Goal: Task Accomplishment & Management: Use online tool/utility

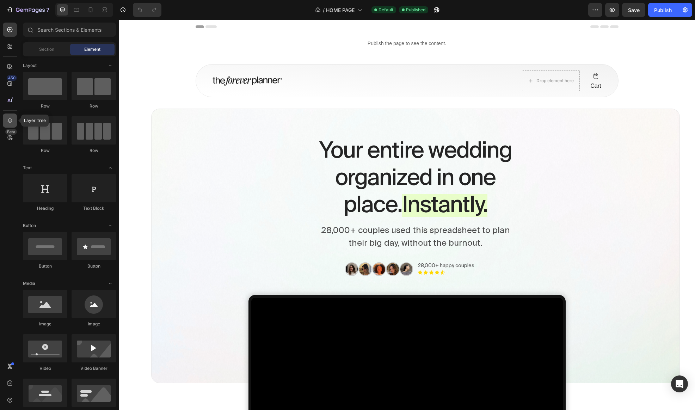
click at [14, 119] on div at bounding box center [10, 120] width 14 height 14
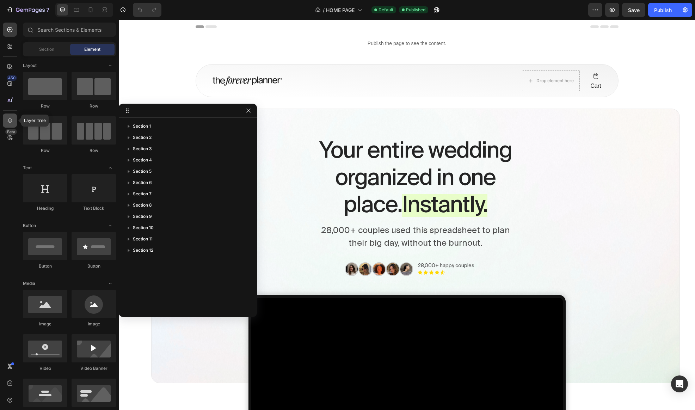
click at [14, 119] on div at bounding box center [10, 120] width 14 height 14
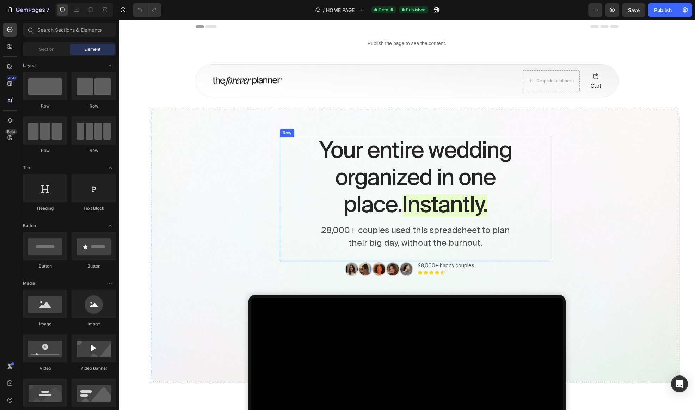
click at [445, 250] on div "Your entire wedding organized in one place. Instantly. Heading 28,000+ couples …" at bounding box center [415, 199] width 271 height 124
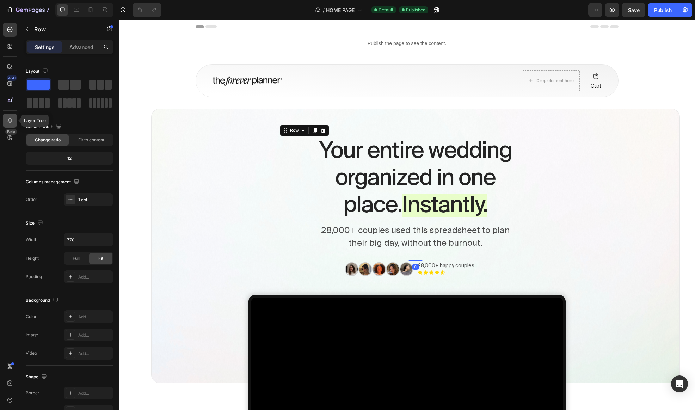
click at [9, 121] on icon at bounding box center [10, 120] width 5 height 5
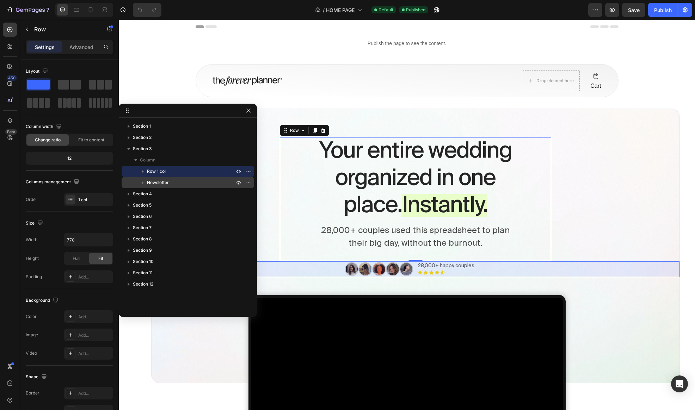
click at [142, 180] on icon "button" at bounding box center [142, 182] width 7 height 7
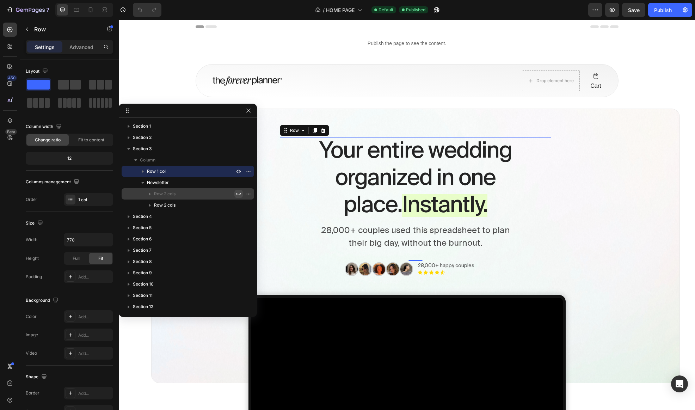
click at [239, 194] on icon "button" at bounding box center [238, 194] width 5 height 2
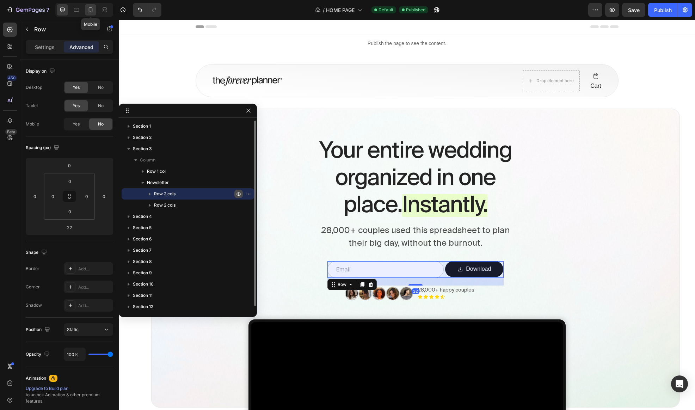
click at [91, 12] on icon at bounding box center [91, 9] width 4 height 5
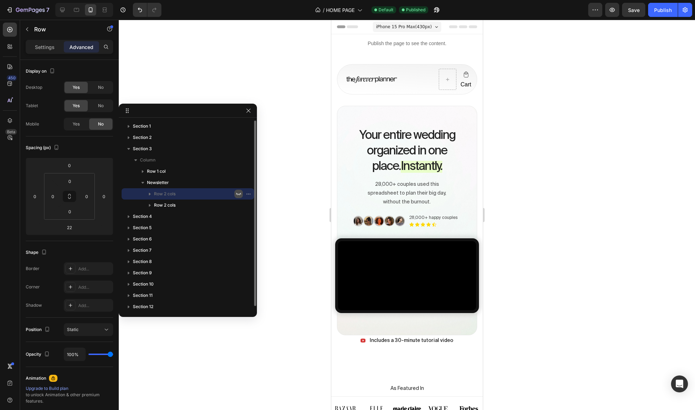
click at [237, 195] on icon "button" at bounding box center [239, 194] width 6 height 6
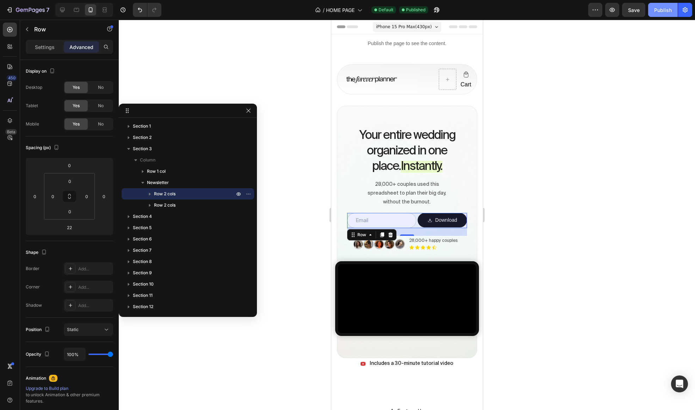
click at [662, 12] on div "Publish" at bounding box center [663, 9] width 18 height 7
click at [548, 162] on div at bounding box center [407, 215] width 576 height 390
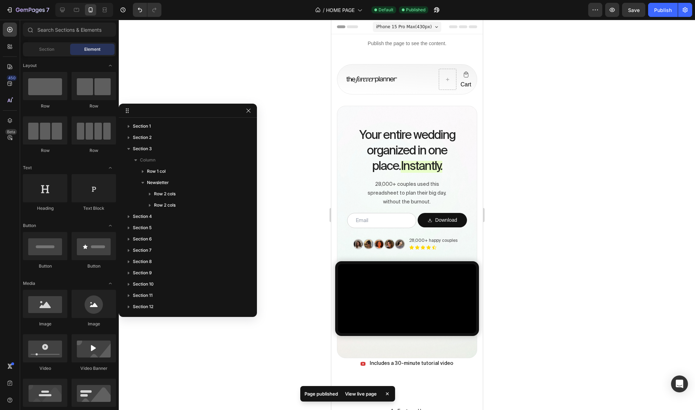
click at [548, 162] on div at bounding box center [407, 215] width 576 height 390
click at [251, 112] on icon "button" at bounding box center [249, 111] width 6 height 6
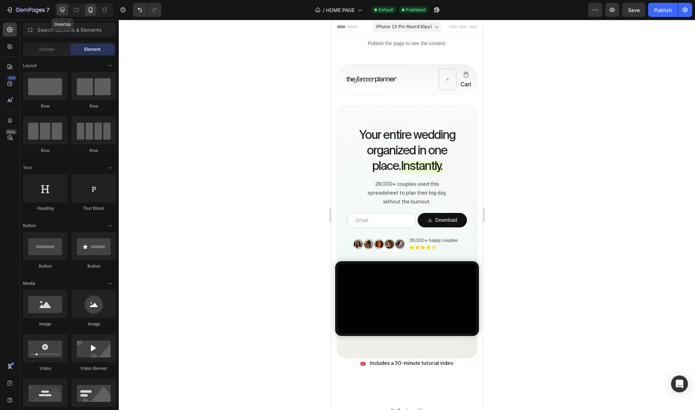
click at [60, 12] on icon at bounding box center [62, 9] width 7 height 7
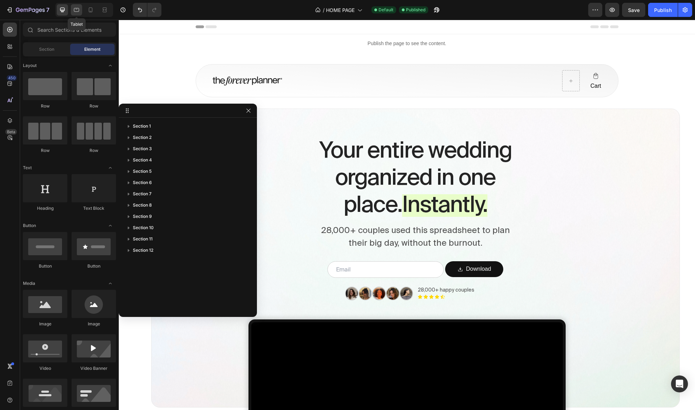
click at [80, 12] on div at bounding box center [76, 9] width 11 height 11
